Goal: Navigation & Orientation: Find specific page/section

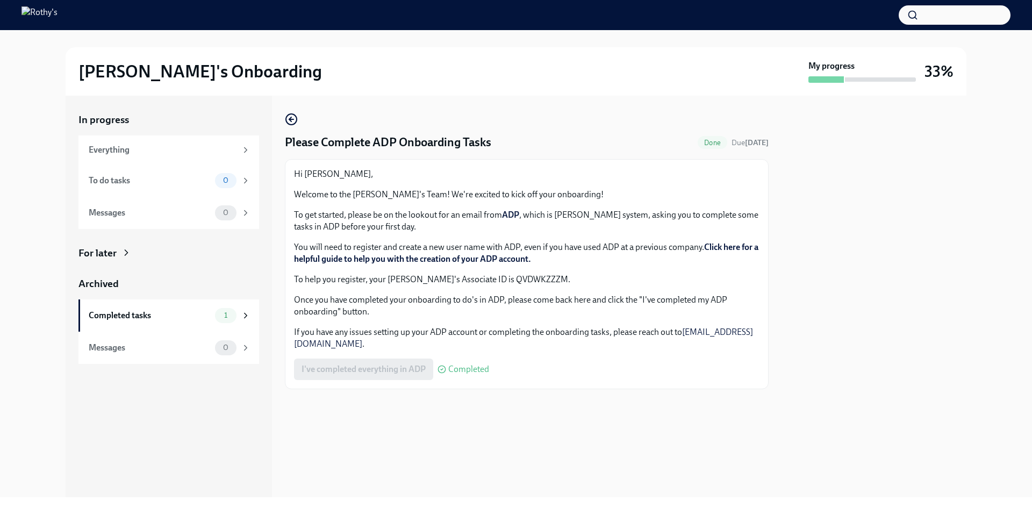
click at [936, 75] on h3 "33%" at bounding box center [938, 71] width 29 height 19
click at [156, 184] on div "To do tasks" at bounding box center [150, 181] width 122 height 12
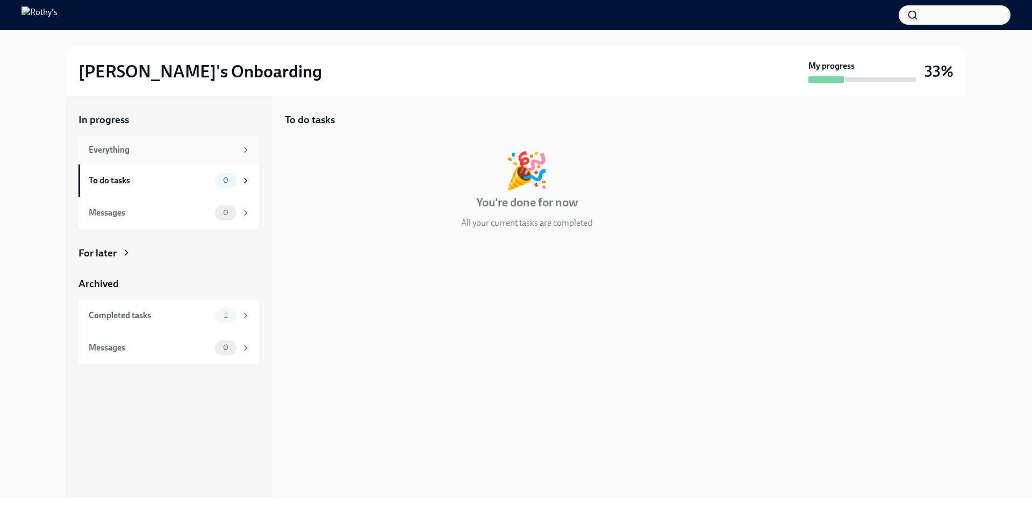
click at [185, 151] on div "Everything" at bounding box center [163, 150] width 148 height 12
click at [189, 214] on div "Messages" at bounding box center [150, 213] width 122 height 12
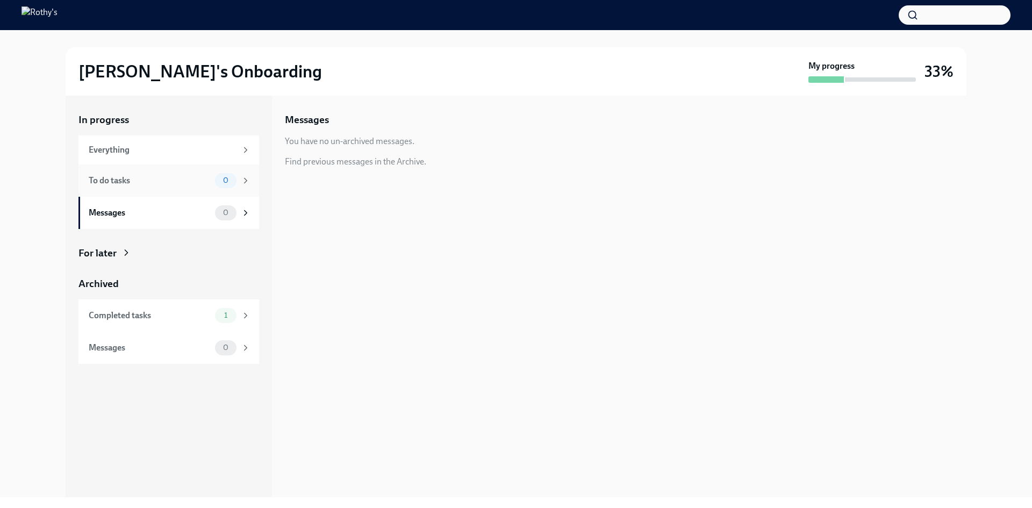
click at [189, 181] on div "To do tasks" at bounding box center [150, 181] width 122 height 12
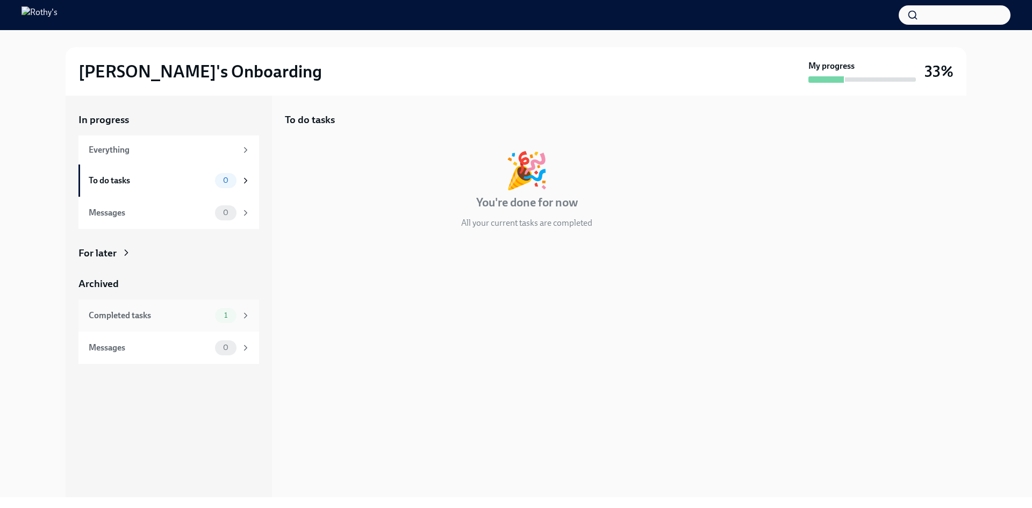
click at [197, 314] on div "Completed tasks" at bounding box center [150, 315] width 122 height 12
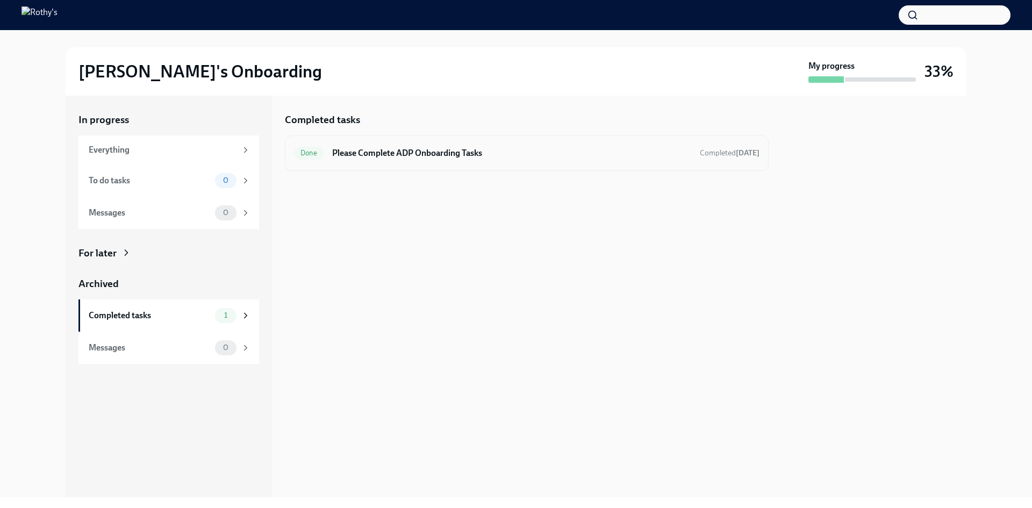
click at [488, 154] on h6 "Please Complete ADP Onboarding Tasks" at bounding box center [511, 153] width 359 height 12
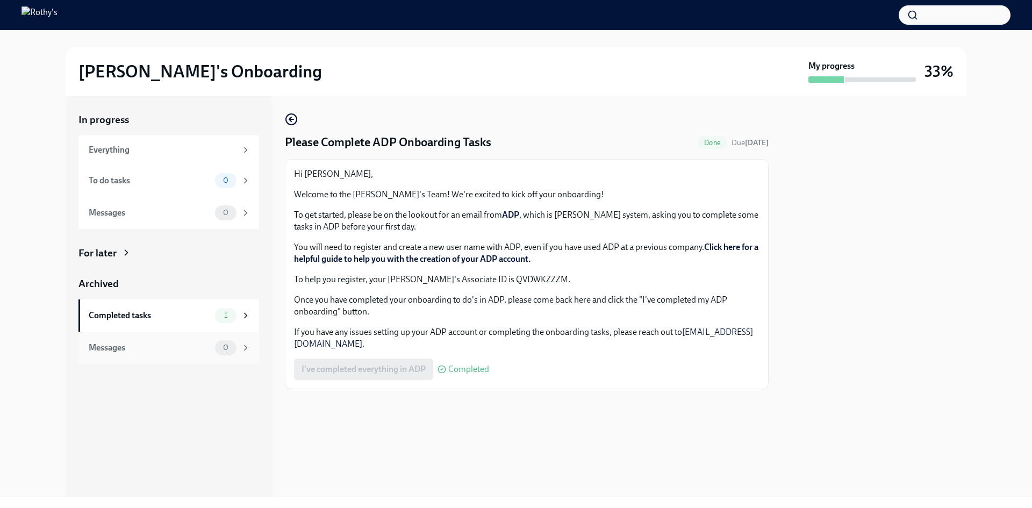
click at [190, 344] on div "Messages" at bounding box center [150, 348] width 122 height 12
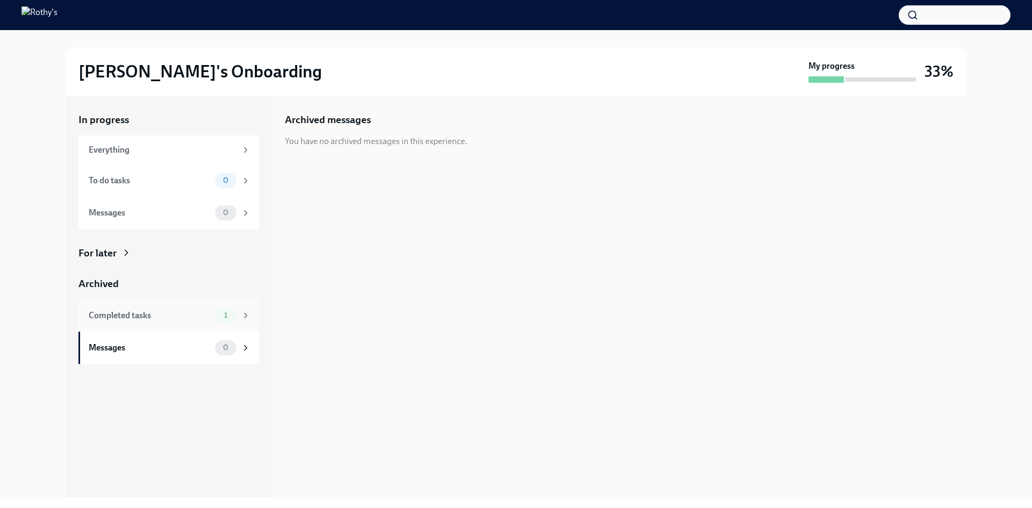
click at [190, 320] on div "Completed tasks" at bounding box center [150, 315] width 122 height 12
click at [108, 26] on div at bounding box center [516, 15] width 1032 height 30
